Goal: Information Seeking & Learning: Learn about a topic

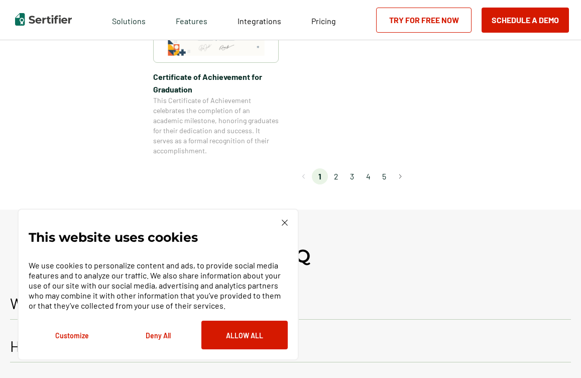
scroll to position [963, 0]
click at [337, 175] on li "2" at bounding box center [336, 174] width 16 height 16
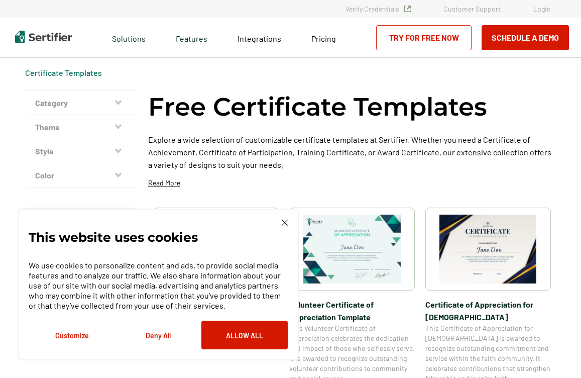
scroll to position [0, 0]
click at [117, 176] on icon "button" at bounding box center [118, 174] width 7 height 5
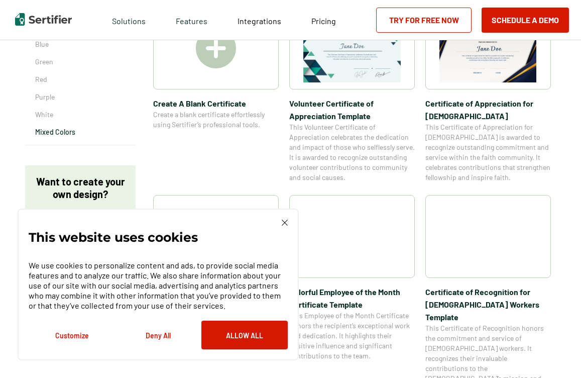
scroll to position [204, 0]
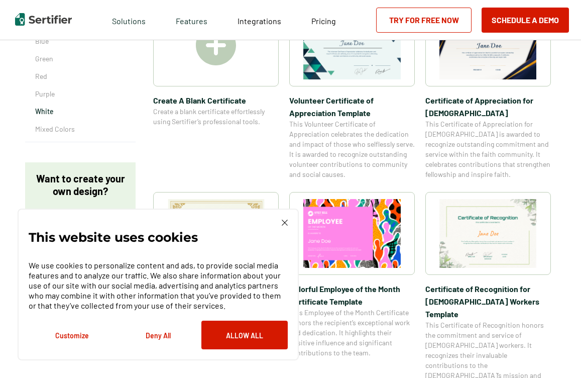
click at [50, 112] on p "White" at bounding box center [80, 111] width 90 height 10
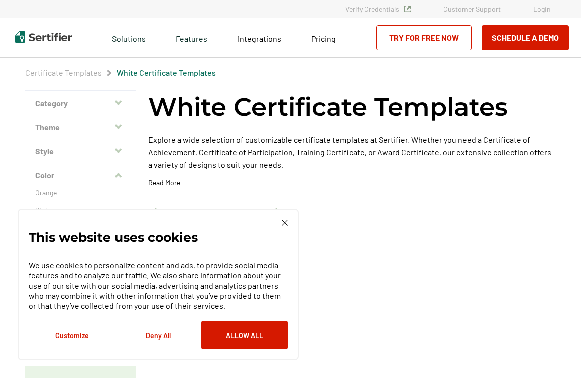
click at [288, 226] on div "This website uses cookies We use cookies to personalize content and ads, to pro…" at bounding box center [158, 284] width 281 height 152
click at [157, 336] on button "Deny All" at bounding box center [158, 334] width 86 height 29
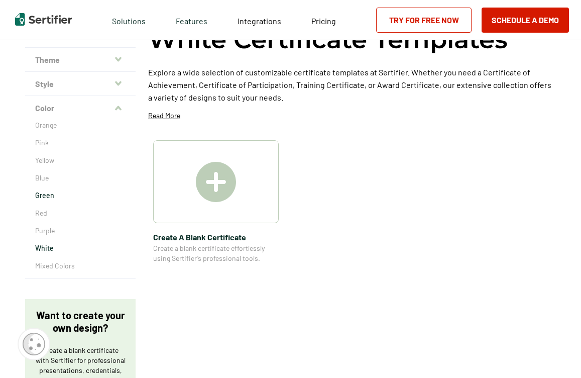
scroll to position [71, 0]
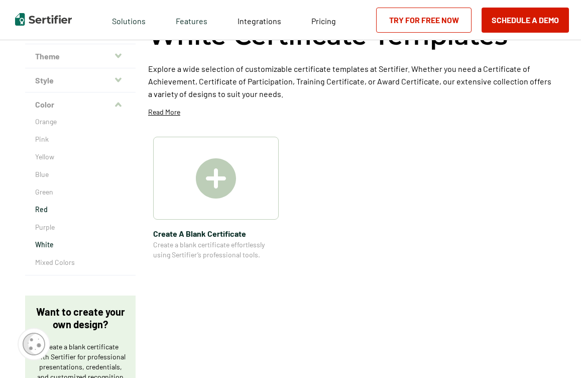
click at [44, 208] on p "Red" at bounding box center [80, 209] width 90 height 10
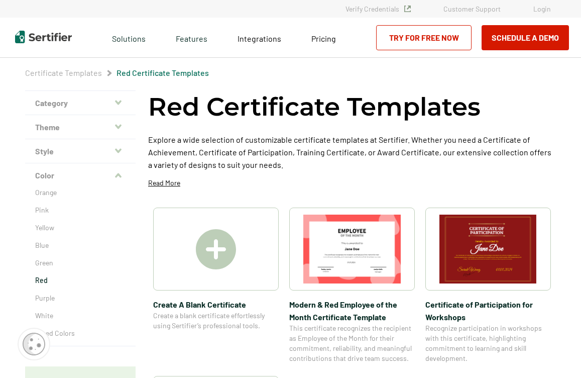
click at [50, 125] on button "Theme" at bounding box center [80, 127] width 110 height 24
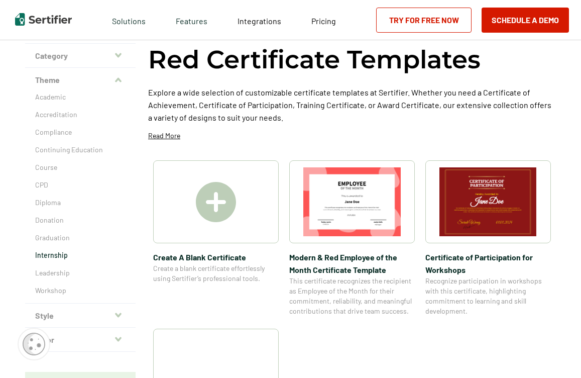
scroll to position [46, 0]
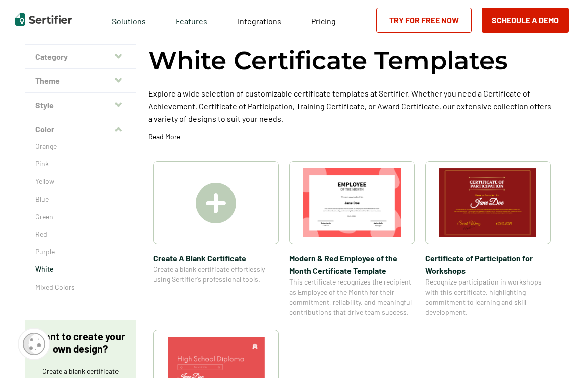
scroll to position [71, 0]
